Goal: Navigation & Orientation: Find specific page/section

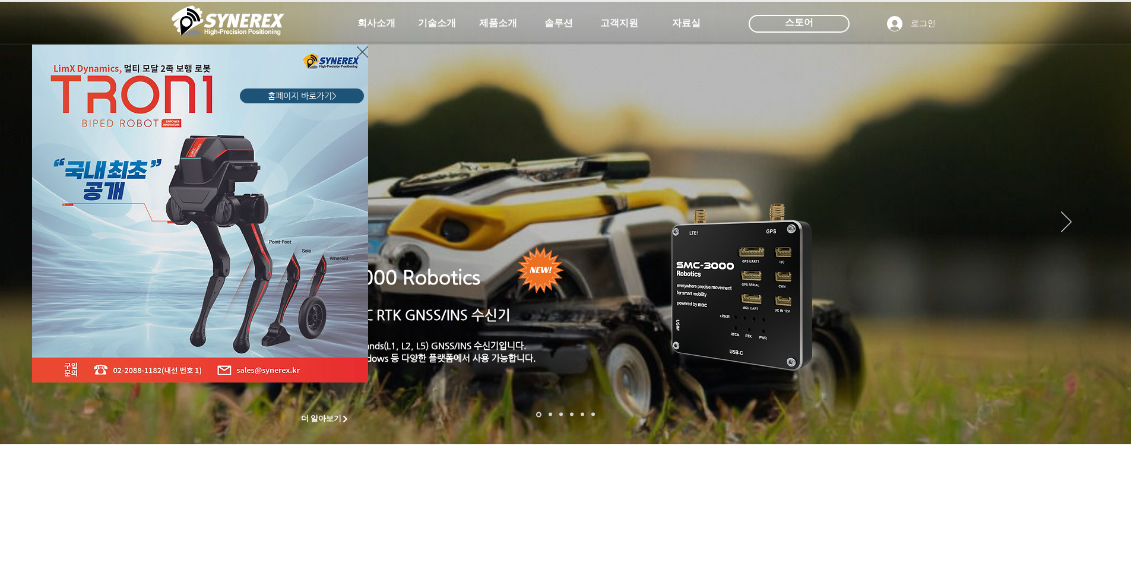
click at [361, 53] on icon "사이트로 돌아가기" at bounding box center [362, 51] width 11 height 11
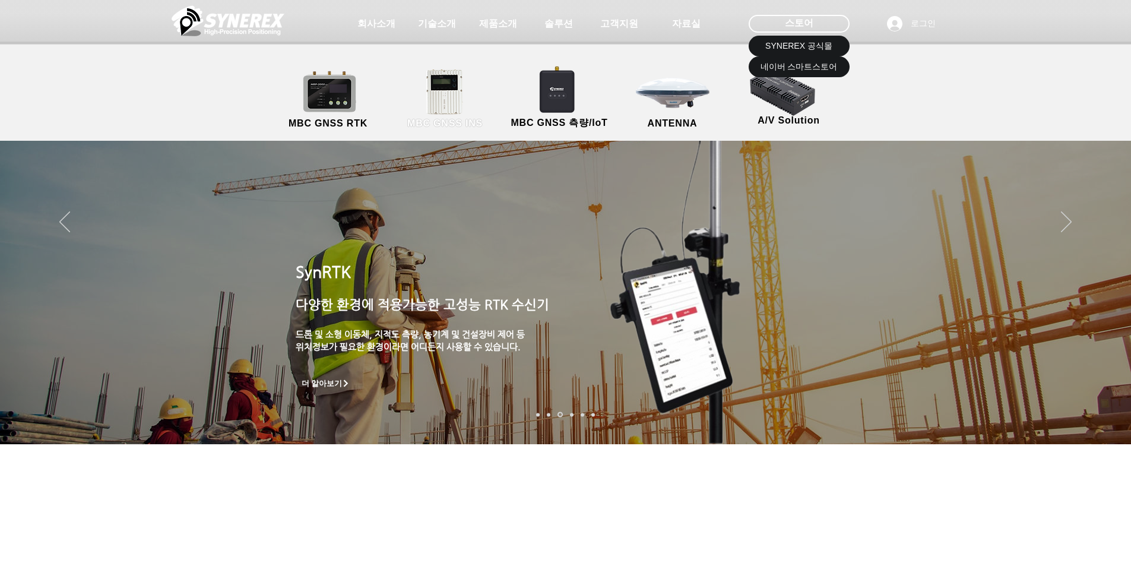
click at [443, 126] on span "MBC GNSS INS" at bounding box center [444, 123] width 75 height 11
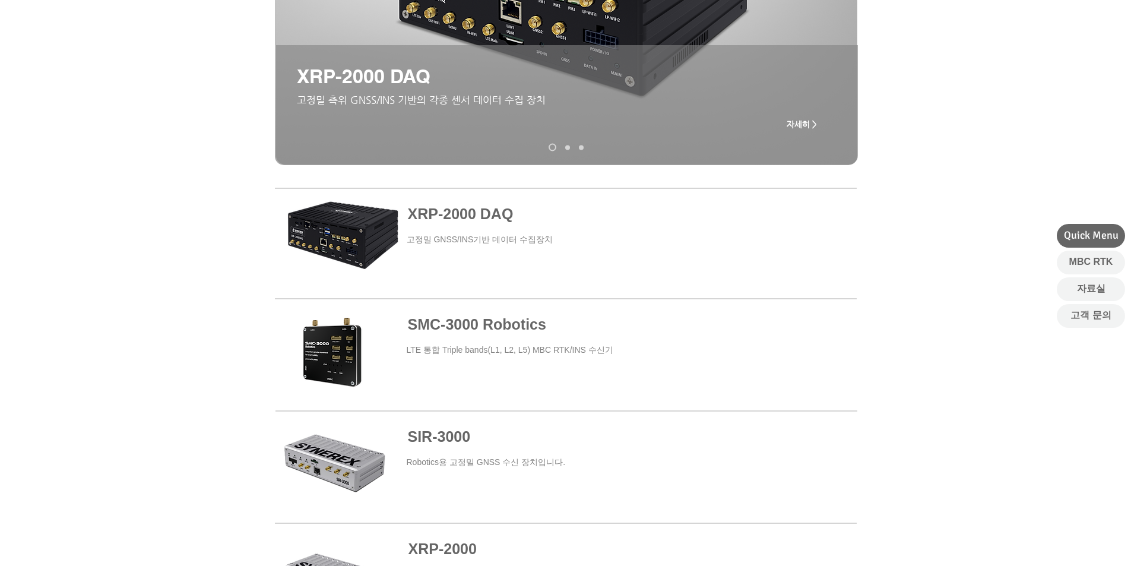
scroll to position [297, 0]
click at [478, 325] on span "SMC-3000 Robotics" at bounding box center [477, 323] width 138 height 17
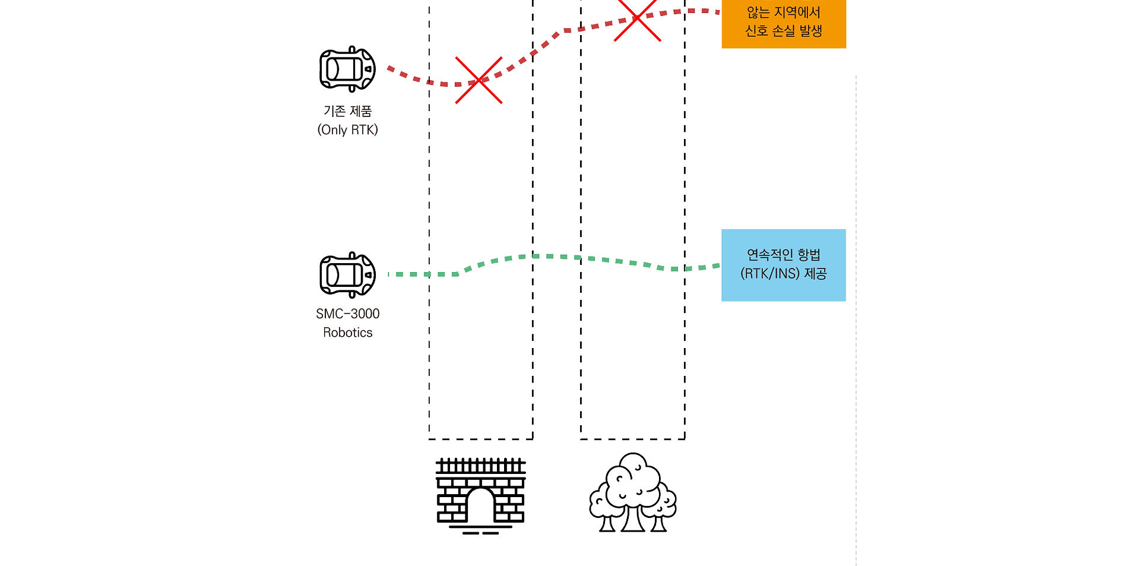
scroll to position [2017, 0]
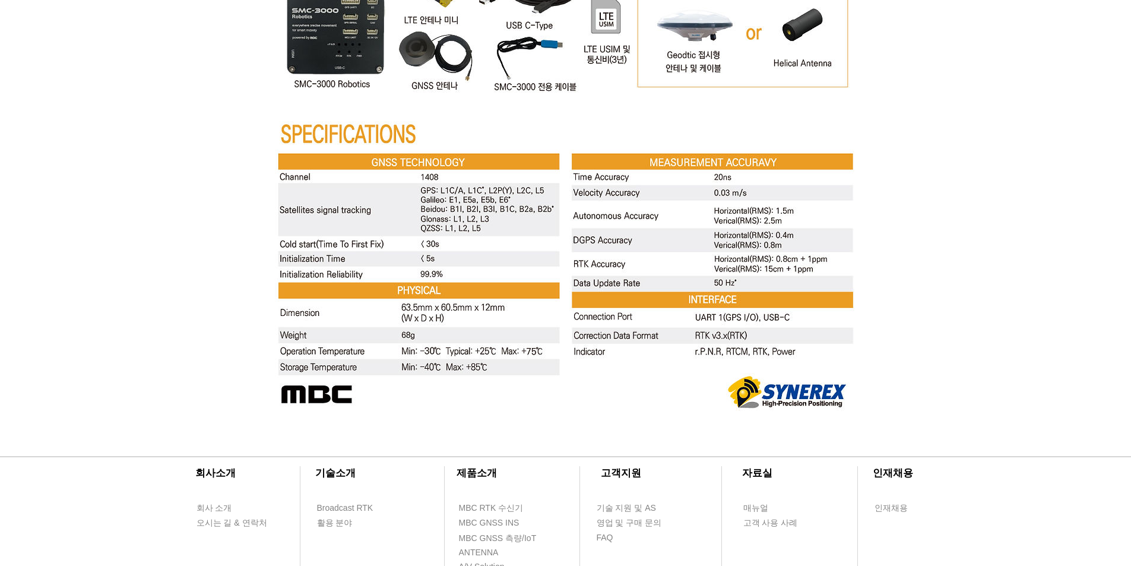
scroll to position [4689, 0]
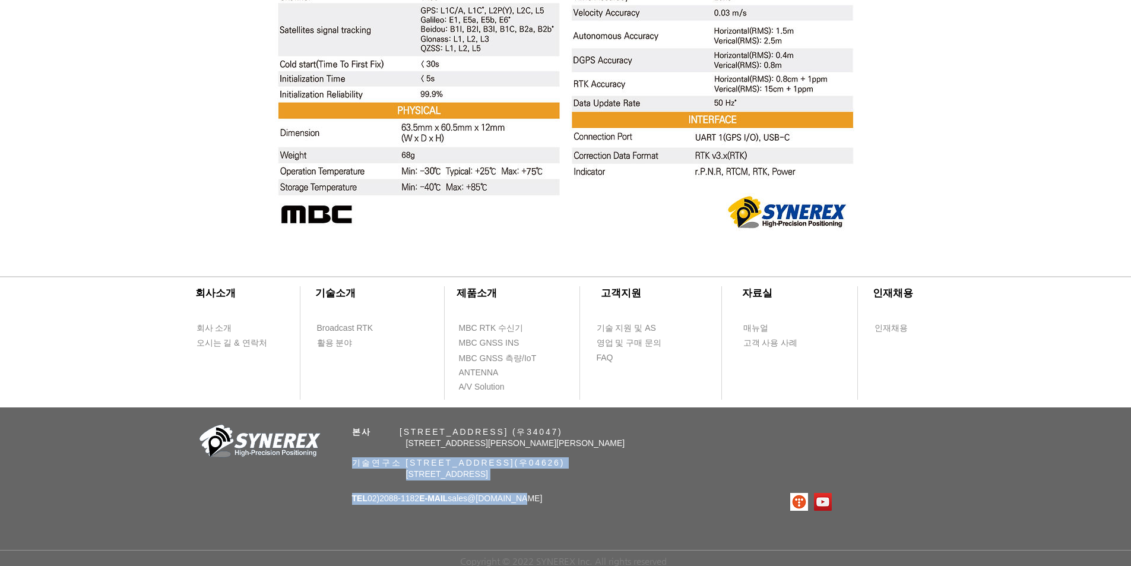
drag, startPoint x: 545, startPoint y: 497, endPoint x: 350, endPoint y: 419, distance: 209.7
click at [350, 419] on div "​회사소개 ​기술소개 회사 소개 Broadcast RTK 오시는 길 & 연락처 활용 분야 ​제품소개 ​고객지원 ​자료실 ​인재채용 MBC RT…" at bounding box center [565, 410] width 1131 height 311
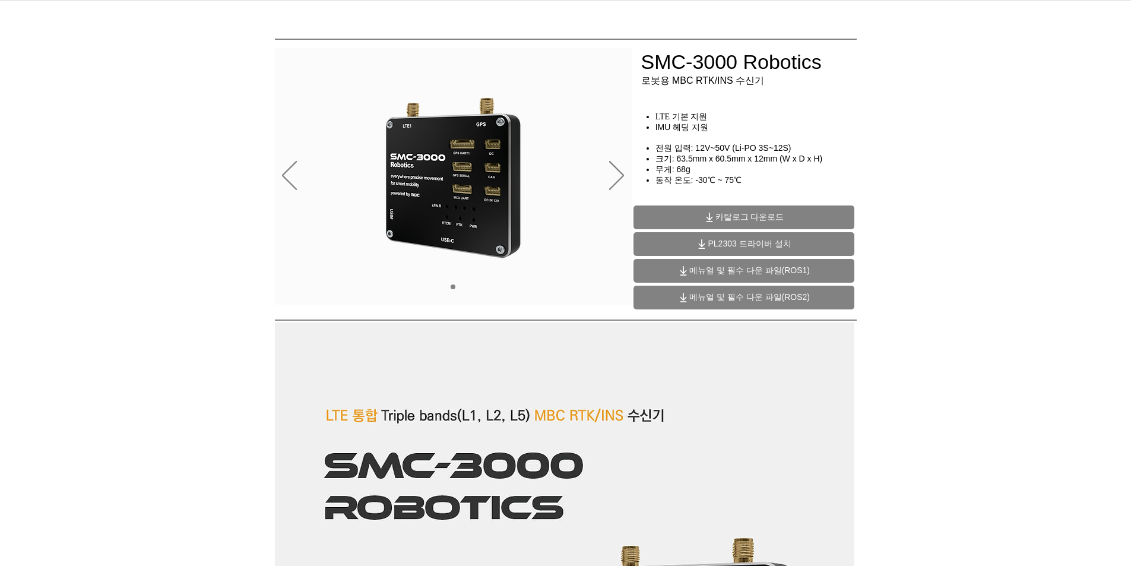
scroll to position [0, 0]
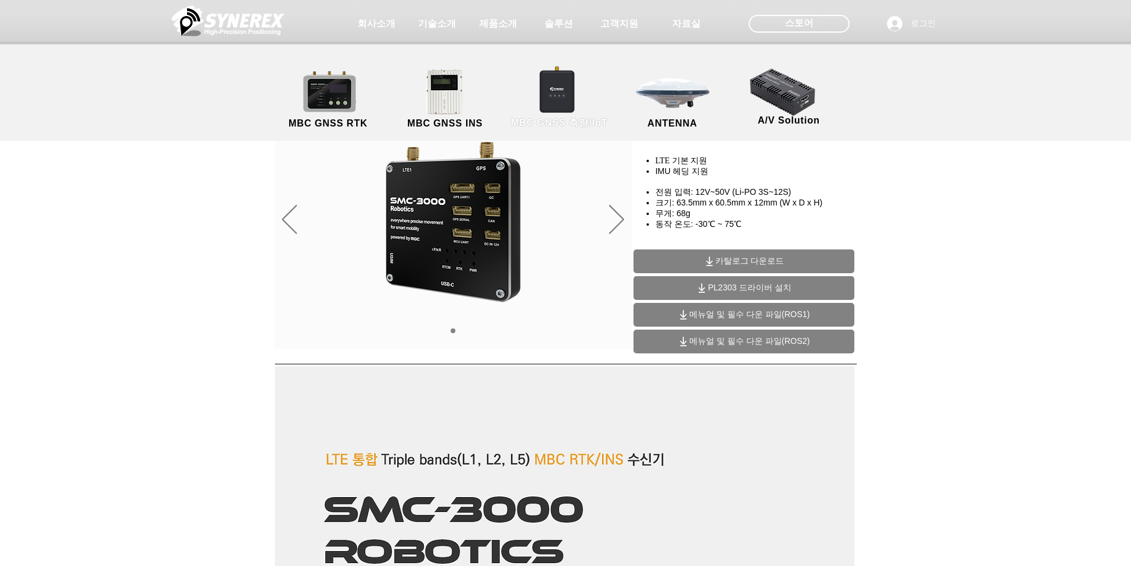
click at [575, 121] on span "MBC GNSS 측량/IoT" at bounding box center [559, 123] width 97 height 12
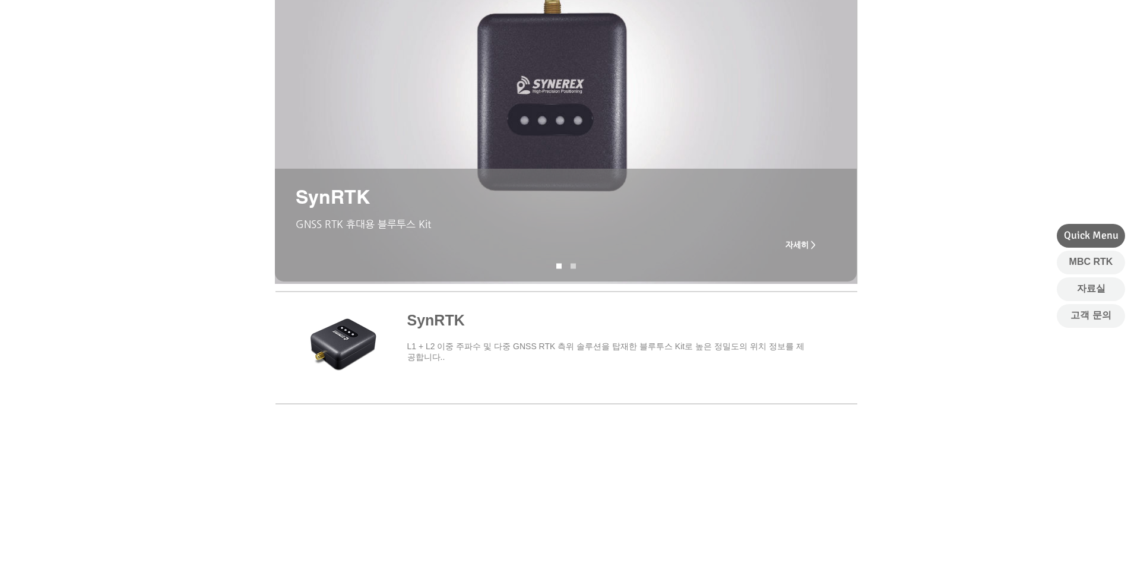
scroll to position [416, 0]
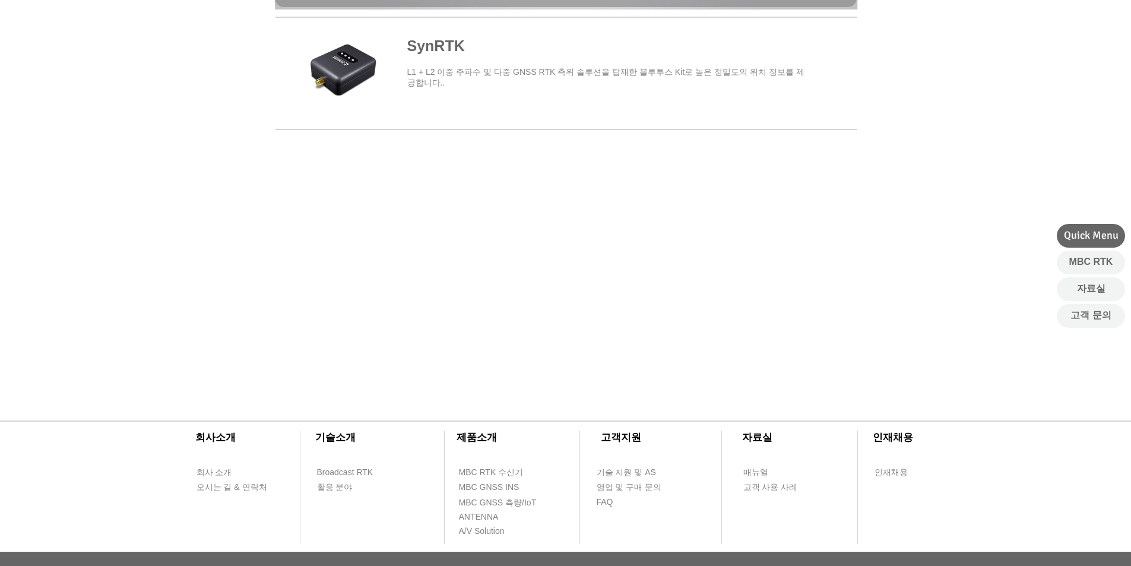
click at [460, 77] on span "main content" at bounding box center [566, 71] width 582 height 110
